Goal: Transaction & Acquisition: Purchase product/service

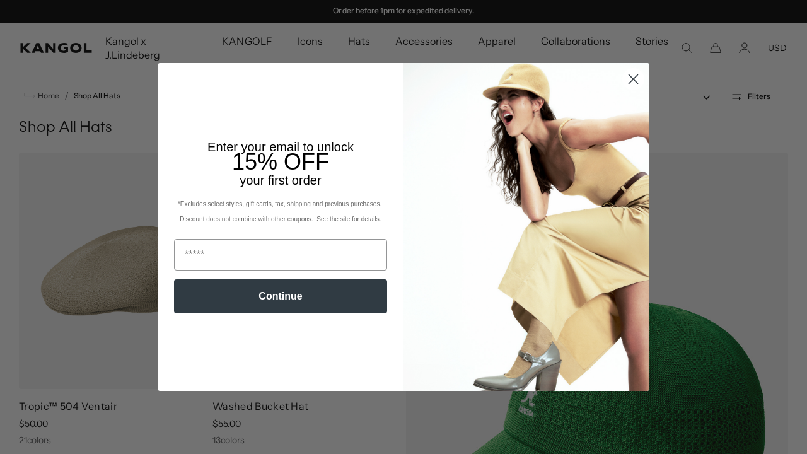
click at [643, 131] on img "POPUP Form" at bounding box center [527, 227] width 246 height 328
click at [627, 81] on circle "Close dialog" at bounding box center [633, 79] width 21 height 21
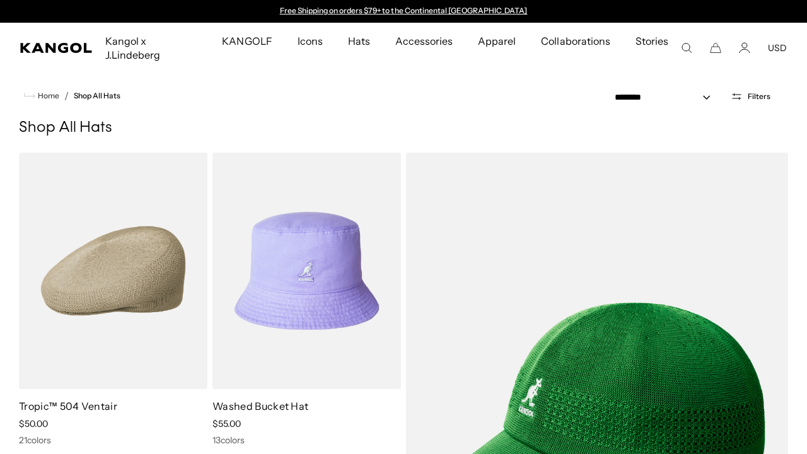
click at [689, 42] on icon "Search here" at bounding box center [686, 47] width 11 height 11
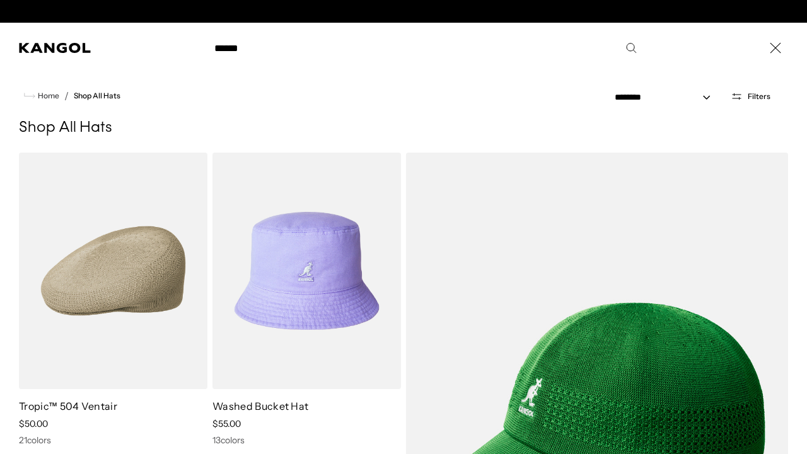
scroll to position [0, 260]
type input "**********"
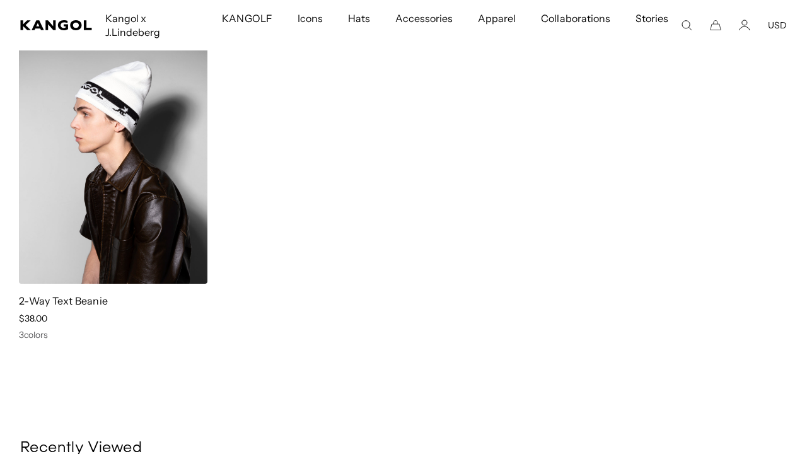
scroll to position [162, 0]
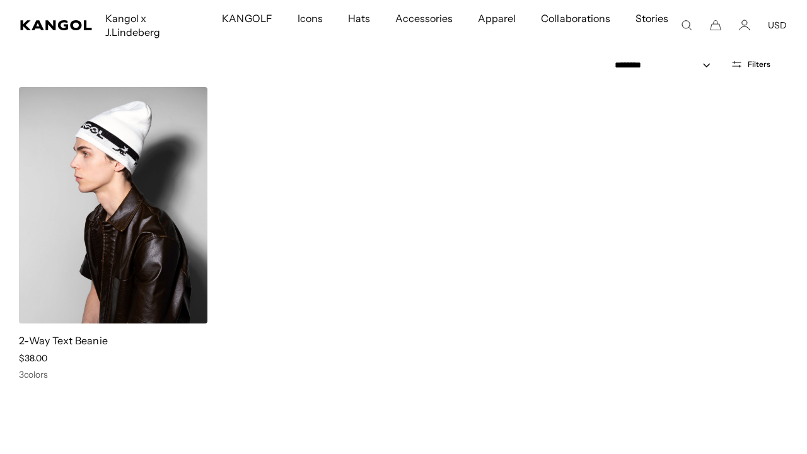
click at [169, 132] on img at bounding box center [113, 205] width 189 height 236
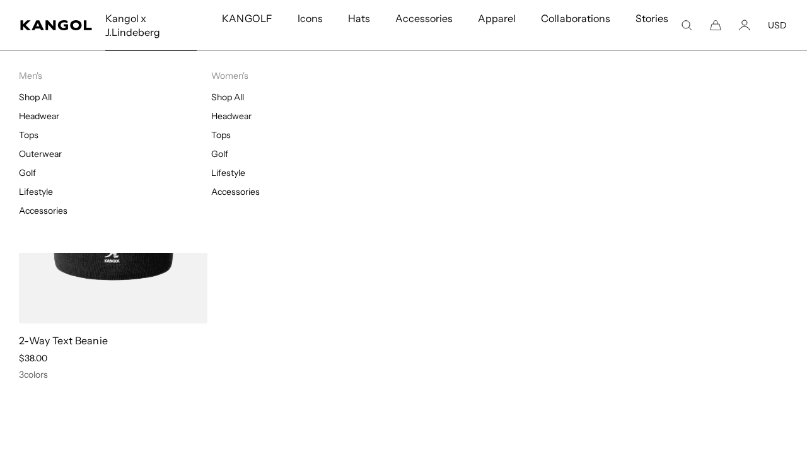
scroll to position [0, 0]
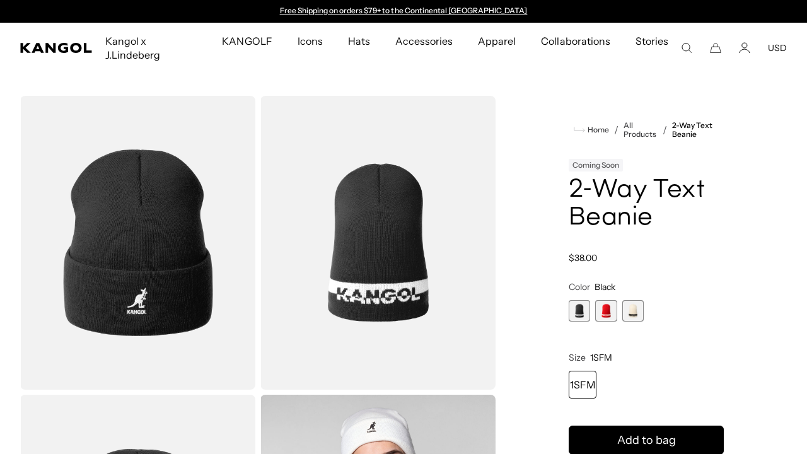
click at [602, 301] on span "2 of 3" at bounding box center [605, 310] width 21 height 21
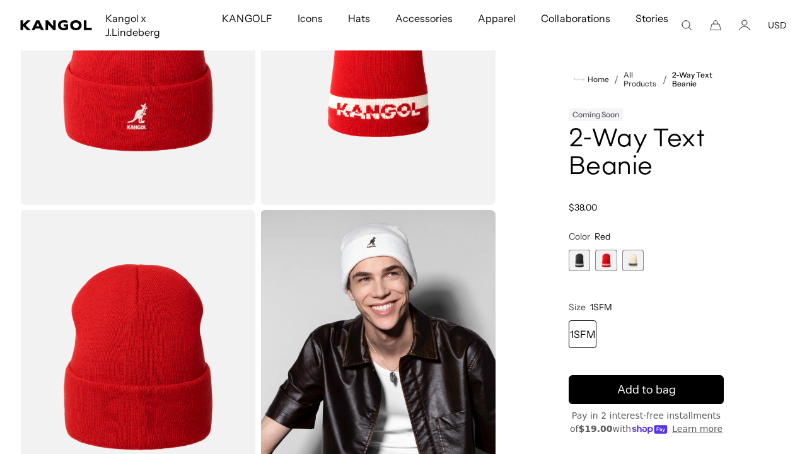
scroll to position [0, 260]
click at [192, 113] on img "Gallery Viewer" at bounding box center [137, 58] width 235 height 294
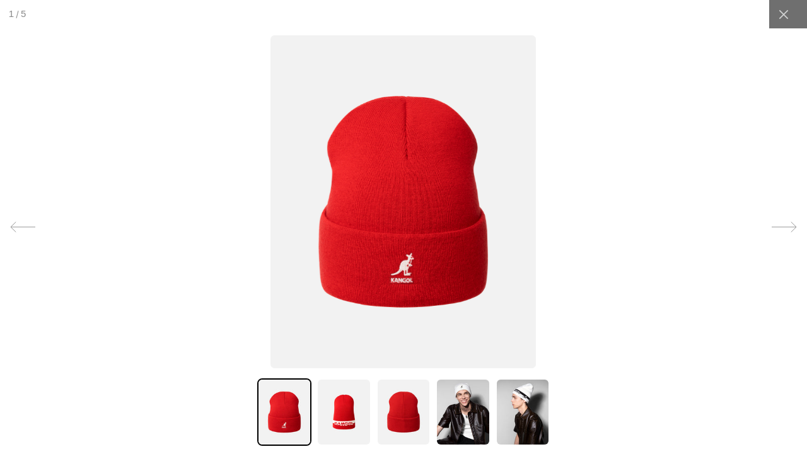
scroll to position [0, 0]
click at [777, 54] on div at bounding box center [403, 227] width 807 height 454
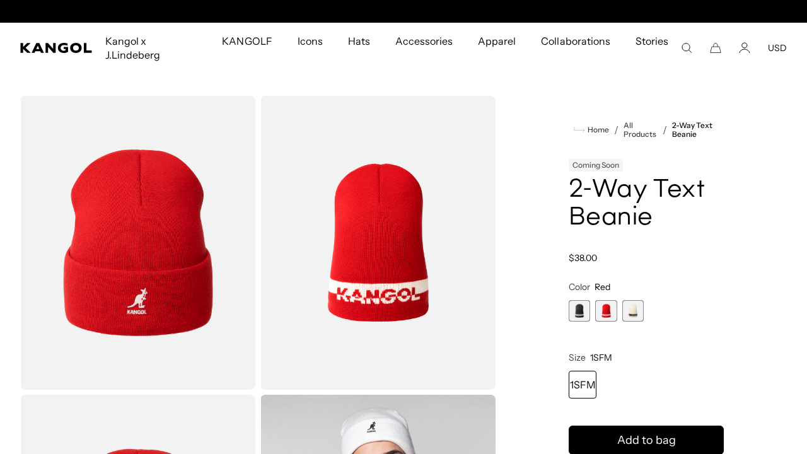
scroll to position [0, 260]
